Goal: Find specific page/section: Find specific page/section

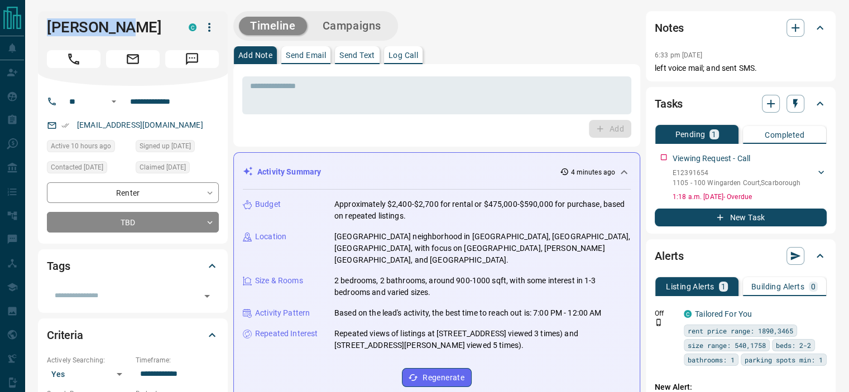
drag, startPoint x: 126, startPoint y: 25, endPoint x: 43, endPoint y: 28, distance: 82.7
click at [43, 28] on div "[PERSON_NAME] C" at bounding box center [133, 48] width 190 height 75
copy h1 "[PERSON_NAME]"
drag, startPoint x: 652, startPoint y: 182, endPoint x: 829, endPoint y: 179, distance: 177.4
click at [829, 179] on div "Tasks Pending 1 Completed Viewing Request - Call E12391654 1105 - [STREET_ADDRE…" at bounding box center [740, 160] width 190 height 147
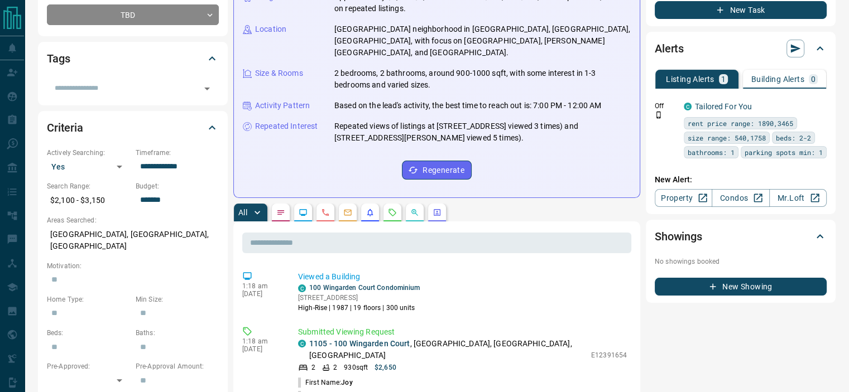
scroll to position [279, 0]
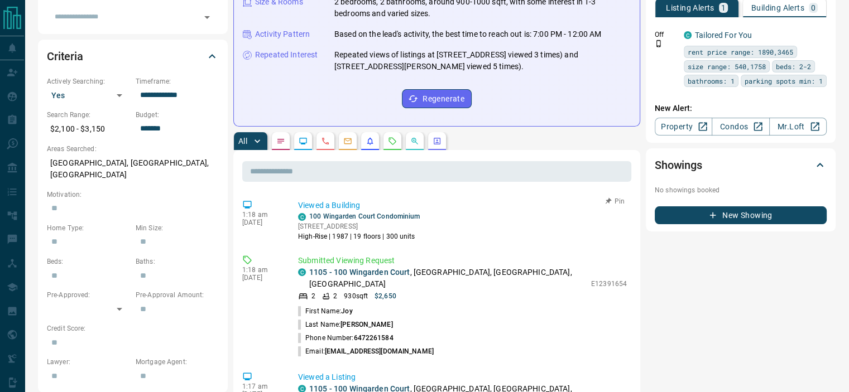
drag, startPoint x: 446, startPoint y: 210, endPoint x: 297, endPoint y: 217, distance: 149.7
click at [297, 217] on div "1:18 am [DATE] Viewed a Building C [GEOGRAPHIC_DATA] Condominium [STREET_ADDRES…" at bounding box center [436, 220] width 389 height 49
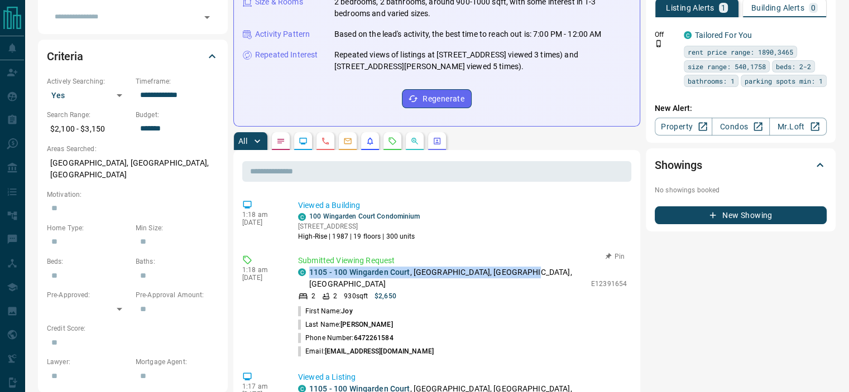
drag, startPoint x: 524, startPoint y: 257, endPoint x: 308, endPoint y: 265, distance: 216.6
click at [308, 267] on div "C 1105 - [STREET_ADDRESS]" at bounding box center [441, 278] width 287 height 23
copy p "[STREET_ADDRESS]"
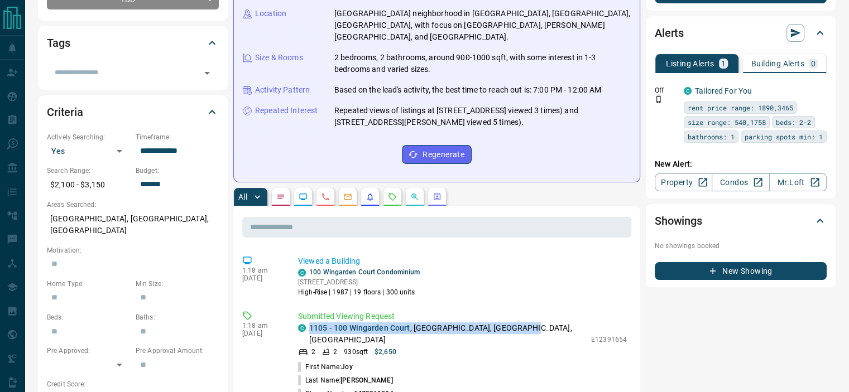
scroll to position [167, 0]
